Goal: Information Seeking & Learning: Learn about a topic

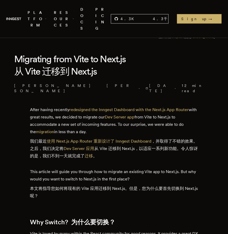
scroll to position [135, 0]
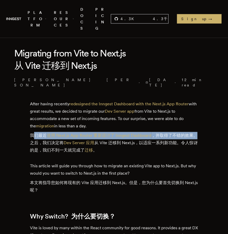
drag, startPoint x: 34, startPoint y: 114, endPoint x: 194, endPoint y: 114, distance: 159.9
click at [194, 133] on font "我们最近 使用 Next.js App Router 重新设计了 Inngest Dashboard ，并取得了不错的效果。之后，我们决定将 Dev Serv…" at bounding box center [114, 143] width 168 height 20
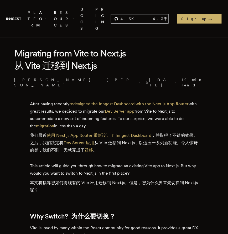
click at [144, 133] on font "我们最近 使用 Next.js App Router 重新设计了 Inngest Dashboard ，并取得了不错的效果。之后，我们决定将 Dev Serv…" at bounding box center [114, 143] width 168 height 20
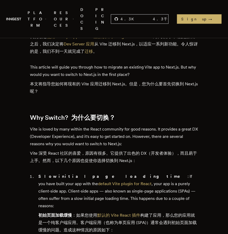
scroll to position [270, 0]
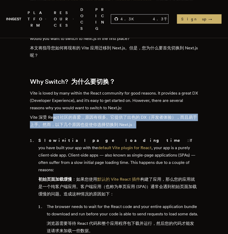
drag, startPoint x: 52, startPoint y: 98, endPoint x: 199, endPoint y: 95, distance: 147.0
click at [169, 114] on font "Vite 深受 React 社区的喜爱，原因有很多。它提供了出色的 DX（开发者体验），而且易于上手。然而，以下几个原因也促使你选择切换到 Next.js：" at bounding box center [114, 121] width 168 height 15
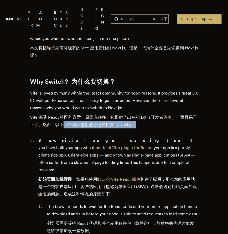
drag, startPoint x: 64, startPoint y: 105, endPoint x: 140, endPoint y: 104, distance: 76.0
click at [140, 114] on font "Vite 深受 React 社区的喜爱，原因有很多。它提供了出色的 DX（开发者体验），而且易于上手。然而，以下几个原因也促使你选择切换到 Next.js：" at bounding box center [114, 121] width 168 height 15
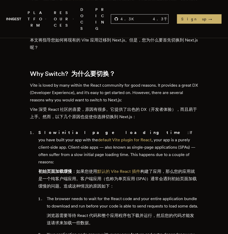
scroll to position [316, 0]
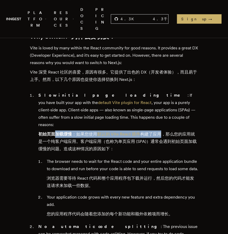
drag, startPoint x: 54, startPoint y: 107, endPoint x: 164, endPoint y: 105, distance: 109.4
click at [164, 132] on font "初始页面加载缓慢 ：如果您使用 默认的 Vite React 插件 构建了应用，那么您的应用就是一个纯客户端应用。客户端应用（也称为单页应用 (SPA)）通常…" at bounding box center [117, 142] width 159 height 20
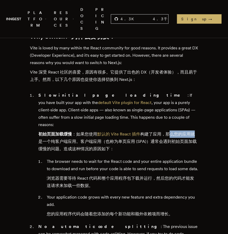
drag, startPoint x: 170, startPoint y: 105, endPoint x: 197, endPoint y: 104, distance: 27.4
click at [197, 131] on font "初始页面加载缓慢 ：如果您使用 默认的 Vite React 插件 构建了应用，那么您的应用就是一个纯客户端应用。客户端应用（也称为单页应用 (SPA)）通常…" at bounding box center [118, 142] width 160 height 22
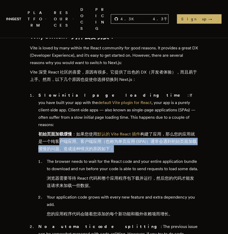
drag, startPoint x: 58, startPoint y: 115, endPoint x: 199, endPoint y: 112, distance: 141.5
click at [151, 131] on font "初始页面加载缓慢 ：如果您使用 默认的 Vite React 插件 构建了应用，那么您的应用就是一个纯客户端应用。客户端应用（也称为单页应用 (SPA)）通常…" at bounding box center [118, 142] width 160 height 22
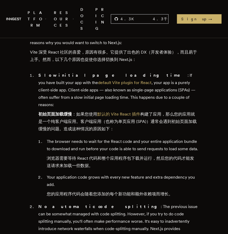
scroll to position [346, 0]
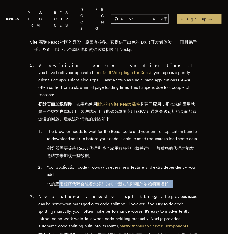
drag, startPoint x: 60, startPoint y: 163, endPoint x: 172, endPoint y: 162, distance: 112.0
click at [172, 182] on font "您的应用程序代码会随着您添加的每个新功能和额外依赖项而增长。" at bounding box center [110, 184] width 126 height 5
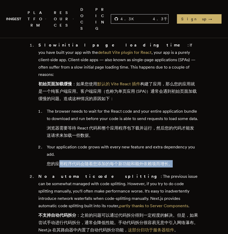
scroll to position [361, 0]
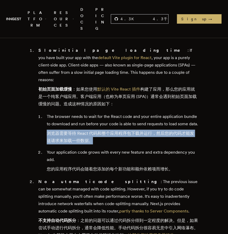
drag, startPoint x: 50, startPoint y: 112, endPoint x: 192, endPoint y: 120, distance: 142.5
click at [192, 120] on li "The browser needs to wait for the React code and your entire application bundle…" at bounding box center [121, 130] width 153 height 34
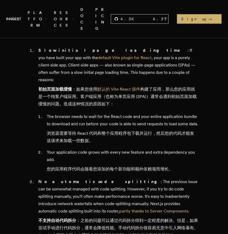
click at [130, 125] on li "The browser needs to wait for the React code and your entire application bundle…" at bounding box center [121, 130] width 153 height 34
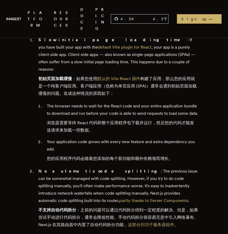
scroll to position [376, 0]
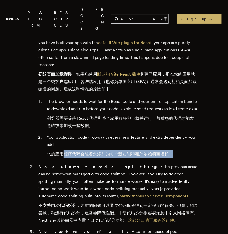
drag, startPoint x: 73, startPoint y: 134, endPoint x: 171, endPoint y: 135, distance: 98.4
click at [171, 152] on font "您的应用程序代码会随着您添加的每个新功能和额外依赖项而增长。" at bounding box center [110, 154] width 126 height 5
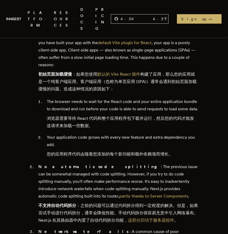
click at [139, 163] on li "No automatic code splitting : The previous issue can be somewhat managed with c…" at bounding box center [117, 194] width 161 height 63
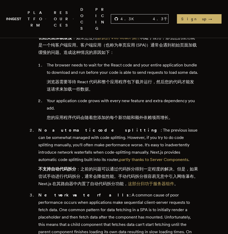
scroll to position [421, 0]
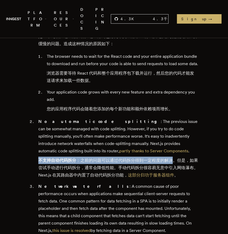
drag, startPoint x: 39, startPoint y: 138, endPoint x: 175, endPoint y: 138, distance: 135.7
click at [175, 158] on font "不支持自动代码拆分 ：之前的问题可以通过代码拆分得到一定程度的解决。但是，如果尝试手动进行代码拆分，通常会降低性能。手动代码拆分很容易无意中引入网络瀑布。Ne…" at bounding box center [118, 168] width 160 height 20
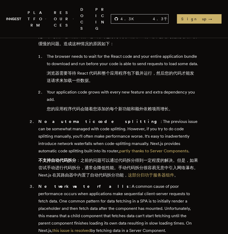
click at [129, 158] on font "不支持自动代码拆分 ：之前的问题可以通过代码拆分得到一定程度的解决。但是，如果尝试手动进行代码拆分，通常会降低性能。手动代码拆分很容易无意中引入网络瀑布。Ne…" at bounding box center [118, 168] width 160 height 20
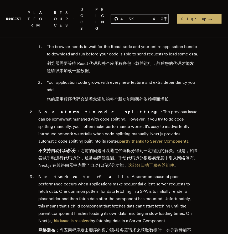
scroll to position [436, 0]
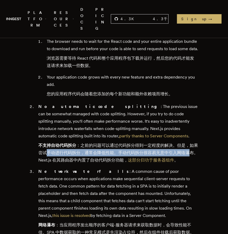
drag, startPoint x: 50, startPoint y: 132, endPoint x: 194, endPoint y: 134, distance: 143.3
click at [194, 143] on font "不支持自动代码拆分 ：之前的问题可以通过代码拆分得到一定程度的解决。但是，如果尝试手动进行代码拆分，通常会降低性能。手动代码拆分很容易无意中引入网络瀑布。Ne…" at bounding box center [118, 153] width 160 height 20
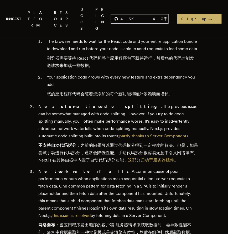
click at [72, 143] on font "不支持自动代码拆分 ：之前的问题可以通过代码拆分得到一定程度的解决。但是，如果尝试手动进行代码拆分，通常会降低性能。手动代码拆分很容易无意中引入网络瀑布。Ne…" at bounding box center [118, 153] width 160 height 22
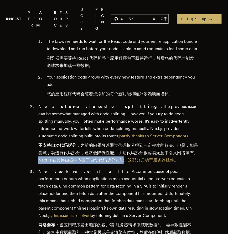
drag, startPoint x: 46, startPoint y: 140, endPoint x: 134, endPoint y: 140, distance: 88.4
click at [134, 143] on font "不支持自动代码拆分 ：之前的问题可以通过代码拆分得到一定程度的解决。但是，如果尝试手动进行代码拆分，通常会降低性能。手动代码拆分很容易无意中引入网络瀑布。Ne…" at bounding box center [118, 153] width 160 height 20
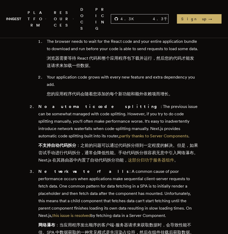
click at [112, 143] on li "No automatic code splitting : The previous issue can be somewhat managed with c…" at bounding box center [117, 134] width 161 height 63
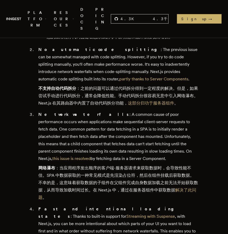
scroll to position [511, 0]
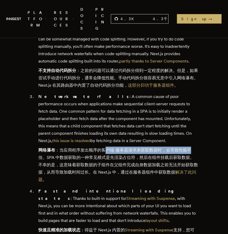
drag, startPoint x: 108, startPoint y: 129, endPoint x: 192, endPoint y: 130, distance: 83.9
click at [192, 148] on font "网络瀑布 ：当应用程序发出顺序的客户端-服务器请求来获取数据时，会导致性能不佳。SPA 中数据获取的一种常见模式是先渲染占位符，然后在组件挂载后获取数据。不幸…" at bounding box center [118, 165] width 160 height 34
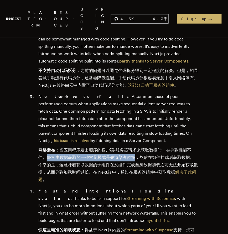
drag, startPoint x: 46, startPoint y: 137, endPoint x: 137, endPoint y: 137, distance: 91.3
click at [137, 148] on font "网络瀑布 ：当应用程序发出顺序的客户端-服务器请求来获取数据时，会导致性能不佳。SPA 中数据获取的一种常见模式是先渲染占位符，然后在组件挂载后获取数据。不幸…" at bounding box center [118, 165] width 160 height 34
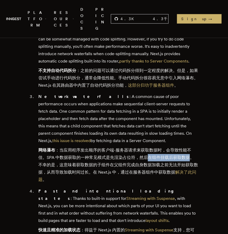
drag, startPoint x: 149, startPoint y: 138, endPoint x: 191, endPoint y: 138, distance: 42.1
click at [191, 148] on font "网络瀑布 ：当应用程序发出顺序的客户端-服务器请求来获取数据时，会导致性能不佳。SPA 中数据获取的一种常见模式是先渲染占位符，然后在组件挂载后获取数据。不幸…" at bounding box center [118, 165] width 160 height 34
click at [137, 148] on font "网络瀑布 ：当应用程序发出顺序的客户端-服务器请求来获取数据时，会导致性能不佳。SPA 中数据获取的一种常见模式是先渲染占位符，然后在组件挂载后获取数据。不幸…" at bounding box center [118, 165] width 160 height 34
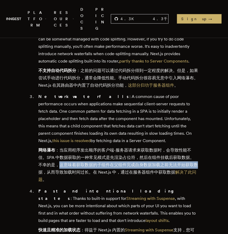
drag, startPoint x: 67, startPoint y: 144, endPoint x: 198, endPoint y: 143, distance: 131.2
click at [198, 148] on font "网络瀑布 ：当应用程序发出顺序的客户端-服务器请求来获取数据时，会导致性能不佳。SPA 中数据获取的一种常见模式是先渲染占位符，然后在组件挂载后获取数据。不幸…" at bounding box center [118, 165] width 160 height 34
click at [154, 147] on font "网络瀑布 ：当应用程序发出顺序的客户端-服务器请求来获取数据时，会导致性能不佳。SPA 中数据获取的一种常见模式是先渲染占位符，然后在组件挂载后获取数据。不幸…" at bounding box center [118, 165] width 160 height 37
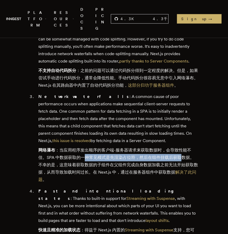
drag, startPoint x: 85, startPoint y: 135, endPoint x: 181, endPoint y: 139, distance: 95.8
click at [181, 147] on font "网络瀑布 ：当应用程序发出顺序的客户端-服务器请求来获取数据时，会导致性能不佳。SPA 中数据获取的一种常见模式是先渲染占位符，然后在组件挂载后获取数据。不幸…" at bounding box center [118, 165] width 160 height 37
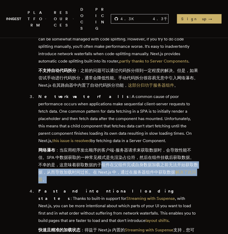
drag, startPoint x: 102, startPoint y: 145, endPoint x: 200, endPoint y: 145, distance: 98.6
click at [171, 153] on font "网络瀑布 ：当应用程序发出顺序的客户端-服务器请求来获取数据时，会导致性能不佳。SPA 中数据获取的一种常见模式是先渲染占位符，然后在组件挂载后获取数据。不幸…" at bounding box center [118, 165] width 160 height 34
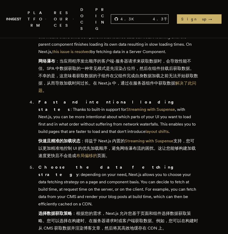
scroll to position [616, 0]
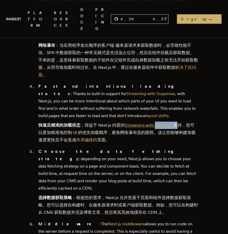
drag, startPoint x: 176, startPoint y: 102, endPoint x: 156, endPoint y: 103, distance: 19.8
click at [156, 123] on font "快速且精准的加载状态 ：得益于 Next.js 内置的 Streaming with Suspense 支持，您可以更加精准地控制 UI 的优先加载顺序，避免…" at bounding box center [117, 133] width 158 height 20
click at [146, 122] on font "快速且精准的加载状态 ：得益于 Next.js 内置的 Streaming with Suspense 支持，您可以更加精准地控制 UI 的优先加载顺序，避免…" at bounding box center [118, 133] width 160 height 22
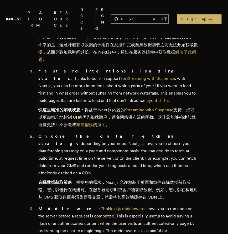
scroll to position [676, 0]
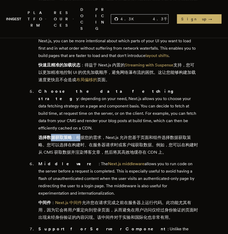
drag, startPoint x: 52, startPoint y: 109, endPoint x: 82, endPoint y: 109, distance: 30.0
click at [82, 135] on font "选择数据获取策略 ：根据您的需求，Next.js 允许您基于页面和组件选择数据获取策略。您可以选择在构建时、在服务器请求时或客户端获取数据。例如，您可以在构建…" at bounding box center [118, 145] width 160 height 20
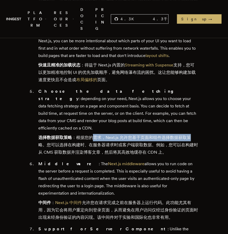
drag, startPoint x: 94, startPoint y: 109, endPoint x: 193, endPoint y: 110, distance: 98.4
click at [193, 134] on font "选择数据获取策略 ：根据您的需求，Next.js 允许您基于页面和组件选择数据获取策略。您可以选择在构建时、在服务器请求时或客户端获取数据。例如，您可以在构建…" at bounding box center [118, 145] width 160 height 22
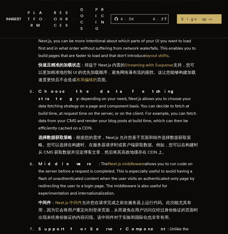
click at [126, 135] on font "选择数据获取策略 ：根据您的需求，Next.js 允许您基于页面和组件选择数据获取策略。您可以选择在构建时、在服务器请求时或客户端获取数据。例如，您可以在构建…" at bounding box center [118, 145] width 160 height 20
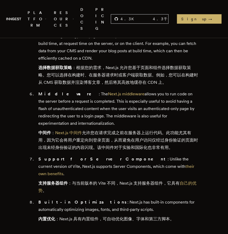
scroll to position [751, 0]
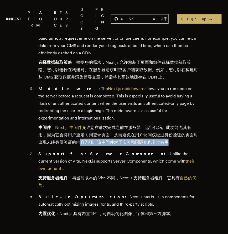
drag, startPoint x: 85, startPoint y: 112, endPoint x: 169, endPoint y: 112, distance: 83.9
click at [169, 125] on font "中间件 ： Next.js 中间件 允许您在请求完成之前在服务器上运行代码。此功能尤其有用，因为它会将用户重定向到登录页面，从而避免在用户访问仅经过身份验证的…" at bounding box center [118, 135] width 160 height 20
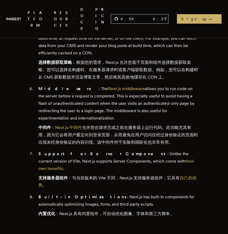
click at [184, 124] on font "中间件 ： Next.js 中间件 允许您在请求完成之前在服务器上运行代码。此功能尤其有用，因为它会将用户重定向到登录页面，从而避免在用户访问仅经过身份验证的…" at bounding box center [118, 135] width 160 height 22
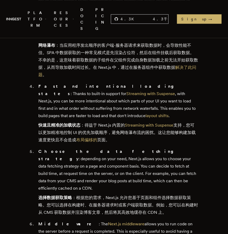
scroll to position [571, 0]
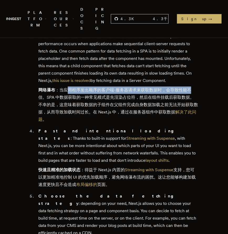
drag, startPoint x: 70, startPoint y: 69, endPoint x: 192, endPoint y: 68, distance: 122.6
click at [192, 88] on font "网络瀑布 ：当应用程序发出顺序的客户端-服务器请求来获取数据时，会导致性能不佳。SPA 中数据获取的一种常见模式是先渲染占位符，然后在组件挂载后获取数据。不幸…" at bounding box center [118, 105] width 160 height 34
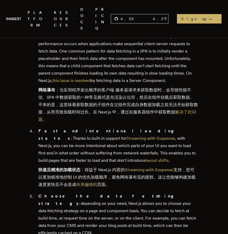
click at [144, 88] on font "网络瀑布 ：当应用程序发出顺序的客户端-服务器请求来获取数据时，会导致性能不佳。SPA 中数据获取的一种常见模式是先渲染占位符，然后在组件挂载后获取数据。不幸…" at bounding box center [118, 105] width 160 height 34
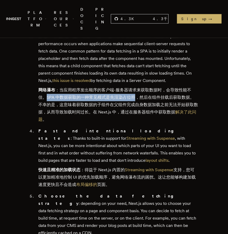
drag, startPoint x: 50, startPoint y: 76, endPoint x: 137, endPoint y: 77, distance: 86.8
click at [137, 88] on font "网络瀑布 ：当应用程序发出顺序的客户端-服务器请求来获取数据时，会导致性能不佳。SPA 中数据获取的一种常见模式是先渲染占位符，然后在组件挂载后获取数据。不幸…" at bounding box center [118, 105] width 160 height 34
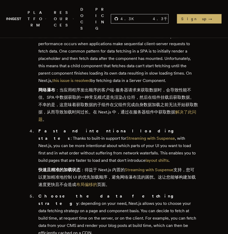
click at [127, 87] on font "网络瀑布 ：当应用程序发出顺序的客户端-服务器请求来获取数据时，会导致性能不佳。SPA 中数据获取的一种常见模式是先渲染占位符，然后在组件挂载后获取数据。不幸…" at bounding box center [118, 105] width 160 height 37
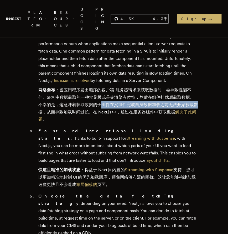
drag, startPoint x: 102, startPoint y: 85, endPoint x: 197, endPoint y: 84, distance: 95.5
click at [197, 88] on font "网络瀑布 ：当应用程序发出顺序的客户端-服务器请求来获取数据时，会导致性能不佳。SPA 中数据获取的一种常见模式是先渲染占位符，然后在组件挂载后获取数据。不幸…" at bounding box center [118, 105] width 160 height 34
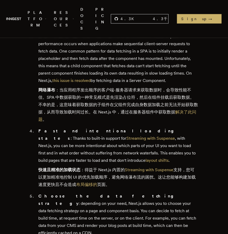
click at [116, 96] on font "网络瀑布 ：当应用程序发出顺序的客户端-服务器请求来获取数据时，会导致性能不佳。SPA 中数据获取的一种常见模式是先渲染占位符，然后在组件挂载后获取数据。不幸…" at bounding box center [118, 105] width 160 height 37
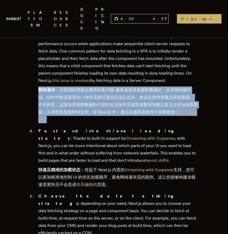
drag, startPoint x: 38, startPoint y: 68, endPoint x: 201, endPoint y: 90, distance: 165.0
copy font "网络瀑布 ：当应用程序发出顺序的客户端-服务器请求来获取数据时，会导致性能不佳。SPA 中数据获取的一种常见模式是先渲染占位符，然后在组件挂载后获取数据。不幸…"
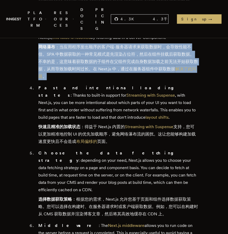
scroll to position [616, 0]
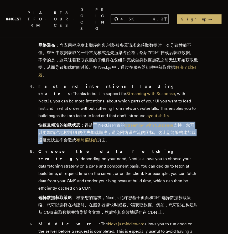
drag, startPoint x: 98, startPoint y: 104, endPoint x: 198, endPoint y: 109, distance: 99.8
click at [198, 122] on font "快速且精准的加载状态 ：得益于 Next.js 内置的 Streaming with Suspense 支持，您可以更加精准地控制 UI 的优先加载顺序，避免…" at bounding box center [118, 133] width 160 height 22
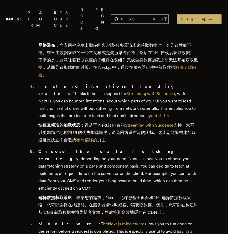
click at [173, 122] on font "快速且精准的加载状态 ：得益于 Next.js 内置的 Streaming with Suspense 支持，您可以更加精准地控制 UI 的优先加载顺序，避免…" at bounding box center [118, 133] width 160 height 22
drag, startPoint x: 176, startPoint y: 104, endPoint x: 158, endPoint y: 104, distance: 17.9
click at [158, 123] on font "快速且精准的加载状态 ：得益于 Next.js 内置的 Streaming with Suspense 支持，您可以更加精准地控制 UI 的优先加载顺序，避免…" at bounding box center [117, 133] width 158 height 20
click at [132, 122] on font "快速且精准的加载状态 ：得益于 Next.js 内置的 Streaming with Suspense 支持，您可以更加精准地控制 UI 的优先加载顺序，避免…" at bounding box center [118, 133] width 160 height 22
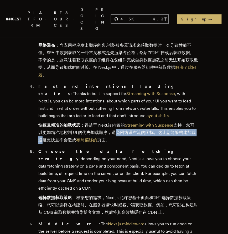
drag, startPoint x: 113, startPoint y: 112, endPoint x: 196, endPoint y: 114, distance: 82.3
click at [196, 122] on font "快速且精准的加载状态 ：得益于 Next.js 内置的 Streaming with Suspense 支持，您可以更加精准地控制 UI 的优先加载顺序，避免…" at bounding box center [118, 133] width 160 height 22
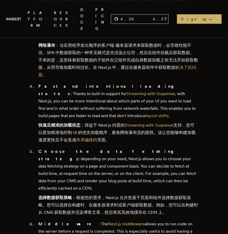
click at [142, 122] on font "快速且精准的加载状态 ：得益于 Next.js 内置的 Streaming with Suspense 支持，您可以更加精准地控制 UI 的优先加载顺序，避免…" at bounding box center [118, 133] width 160 height 22
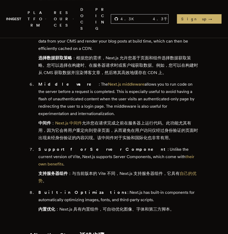
scroll to position [721, 0]
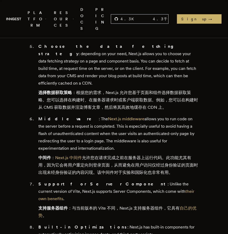
click at [94, 205] on font "支持服务器组件 ：与当前版本的 Vite 不同，Next.js 支持服务器组件，它具有 自己的优势 。" at bounding box center [118, 212] width 160 height 15
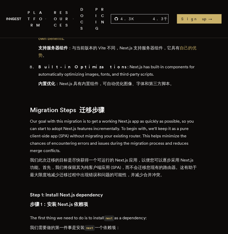
scroll to position [887, 0]
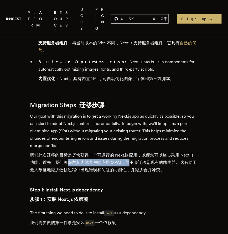
drag, startPoint x: 67, startPoint y: 127, endPoint x: 131, endPoint y: 126, distance: 64.4
click at [129, 153] on font "我们此次迁移的目标是尽快获得一个可运行的 Next.js 应用，以便您可以逐步采用 Next.js 功能。首先，我们将保留其为纯客户端应用 (SPA)，而不会…" at bounding box center [113, 163] width 167 height 20
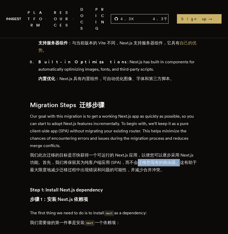
drag, startPoint x: 148, startPoint y: 126, endPoint x: 179, endPoint y: 127, distance: 31.6
click at [179, 153] on font "我们此次迁移的目标是尽快获得一个可运行的 Next.js 应用，以便您可以逐步采用 Next.js 功能。首先，我们将保留其为纯客户端应用 (SPA)，而不会…" at bounding box center [113, 163] width 167 height 20
click at [171, 152] on font "我们此次迁移的目标是尽快获得一个可运行的 Next.js 应用，以便您可以逐步采用 Next.js 功能。首先，我们将保留其为纯客户端应用 (SPA)，而不会…" at bounding box center [114, 163] width 168 height 22
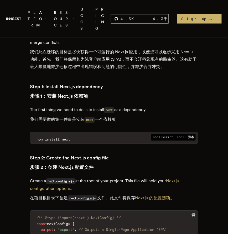
scroll to position [992, 0]
